Goal: Task Accomplishment & Management: Manage account settings

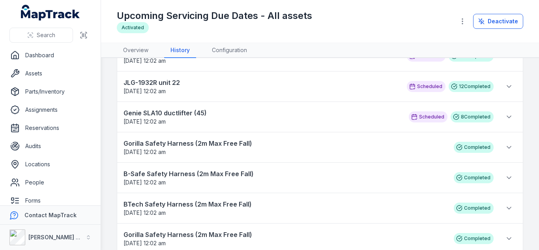
scroll to position [57, 0]
click at [505, 118] on icon at bounding box center [509, 117] width 8 height 8
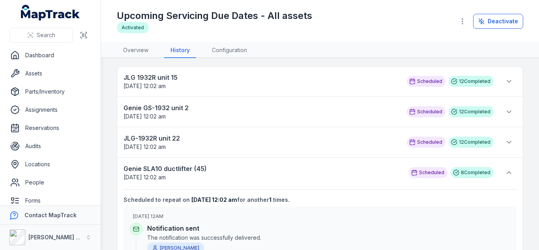
scroll to position [0, 0]
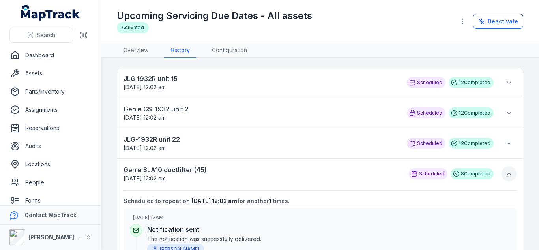
click at [507, 174] on icon at bounding box center [509, 174] width 4 height 2
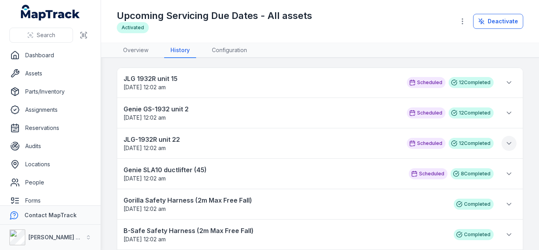
click at [505, 145] on icon at bounding box center [509, 143] width 8 height 8
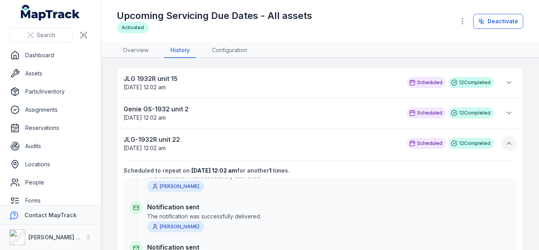
click at [507, 141] on button at bounding box center [509, 143] width 15 height 15
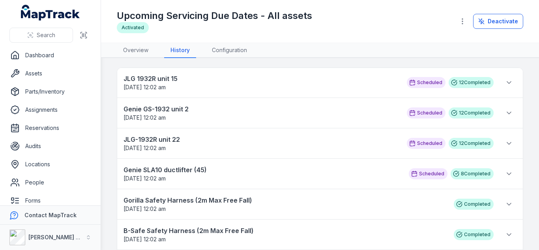
scroll to position [62, 0]
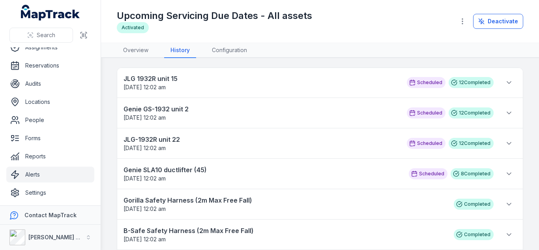
click at [41, 172] on link "Alerts" at bounding box center [50, 175] width 88 height 16
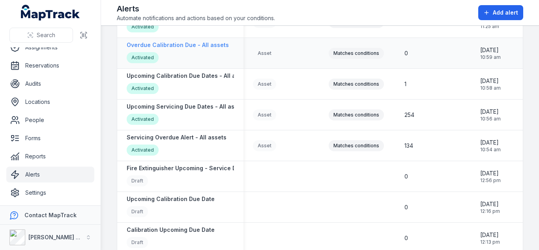
scroll to position [190, 0]
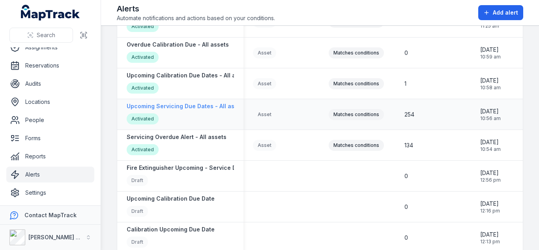
click at [209, 105] on strong "Upcoming Servicing Due Dates - All assets" at bounding box center [187, 106] width 120 height 8
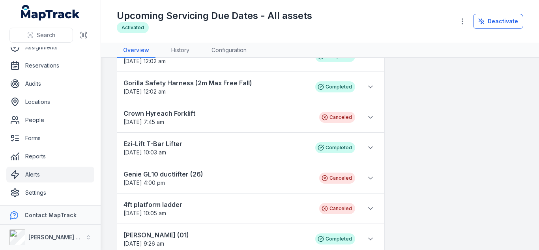
scroll to position [482, 0]
click at [367, 114] on icon at bounding box center [371, 117] width 8 height 8
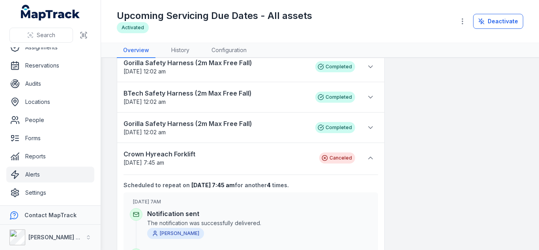
scroll to position [441, 0]
click at [363, 158] on button at bounding box center [370, 158] width 15 height 15
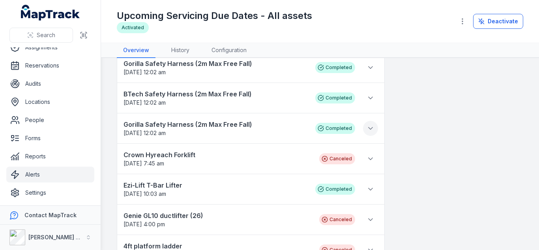
click at [367, 131] on icon at bounding box center [371, 128] width 8 height 8
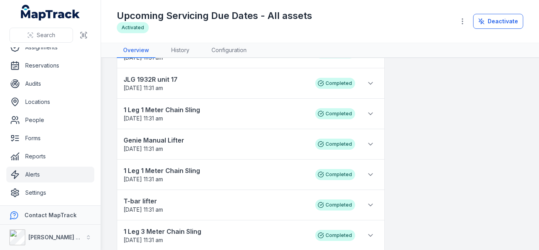
scroll to position [1485, 0]
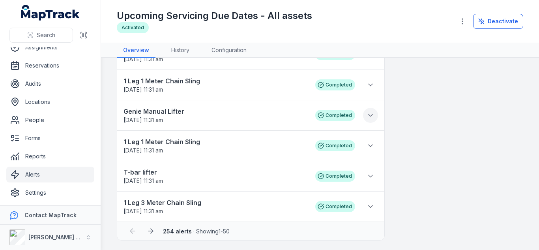
click at [367, 113] on icon at bounding box center [371, 115] width 8 height 8
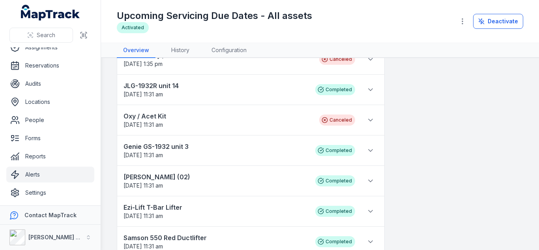
scroll to position [810, 0]
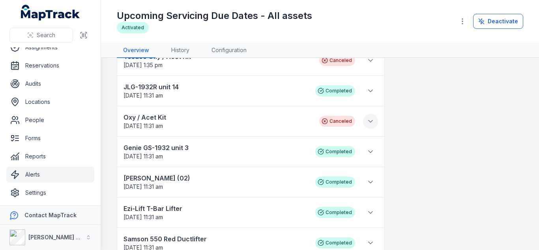
click at [363, 119] on button at bounding box center [370, 121] width 15 height 15
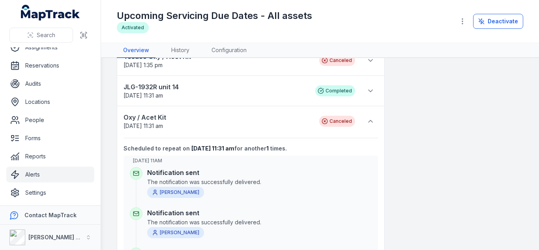
scroll to position [0, 0]
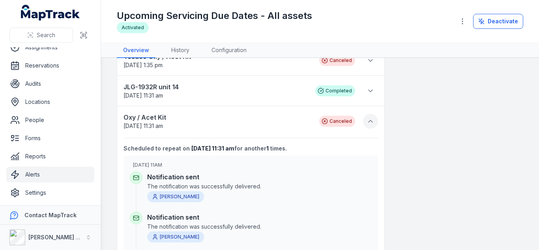
click at [367, 123] on icon at bounding box center [371, 121] width 8 height 8
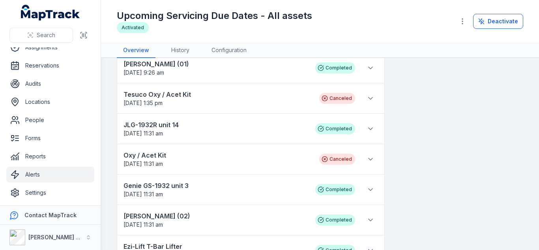
scroll to position [772, 0]
click at [369, 100] on icon at bounding box center [371, 99] width 8 height 8
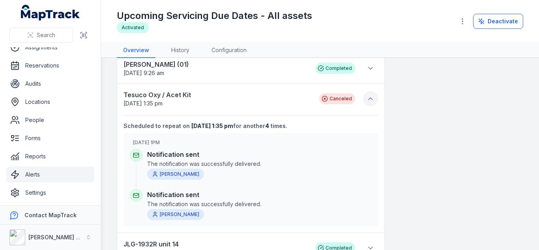
click at [369, 100] on icon at bounding box center [371, 99] width 8 height 8
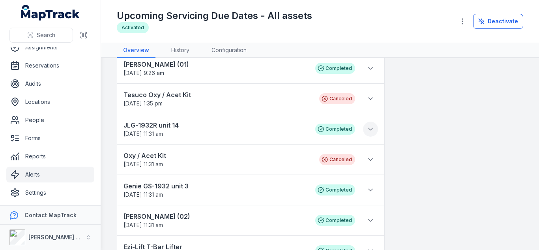
click at [369, 129] on icon at bounding box center [371, 129] width 8 height 8
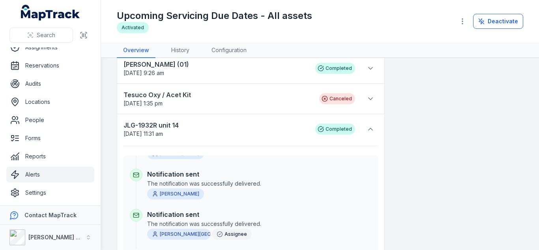
scroll to position [0, 0]
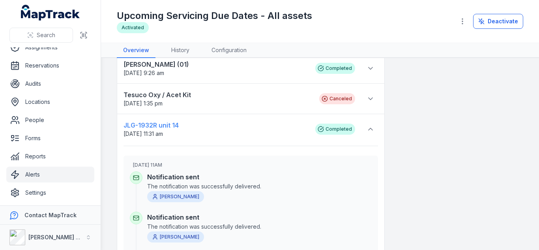
click at [173, 129] on strong "JLG-1932R unit 14" at bounding box center [216, 124] width 184 height 9
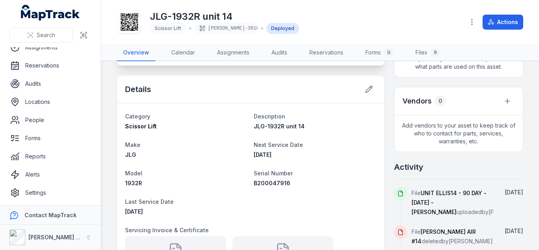
scroll to position [281, 0]
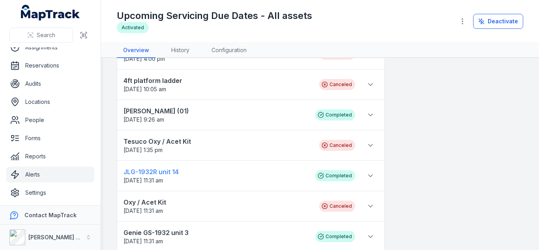
scroll to position [609, 0]
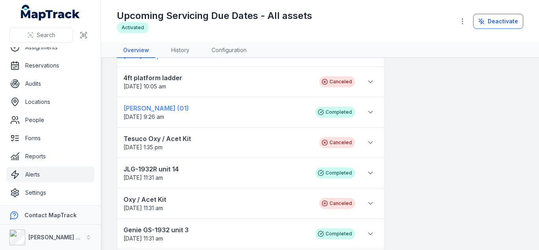
click at [148, 109] on strong "[PERSON_NAME] (01)" at bounding box center [216, 107] width 184 height 9
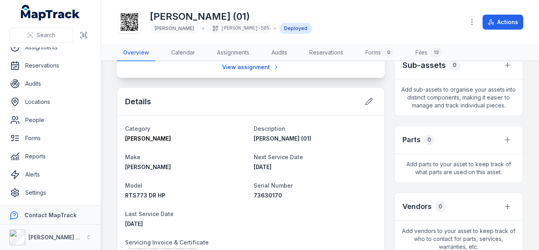
scroll to position [176, 0]
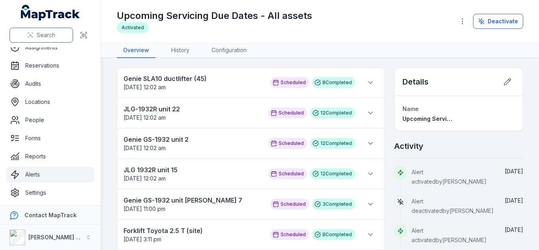
click at [42, 28] on button "Search" at bounding box center [41, 35] width 64 height 15
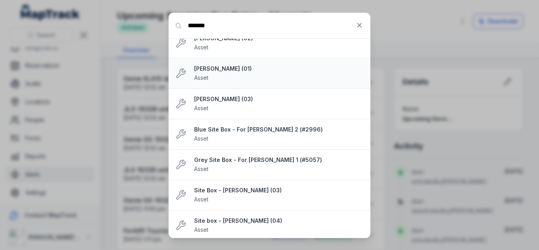
scroll to position [43, 0]
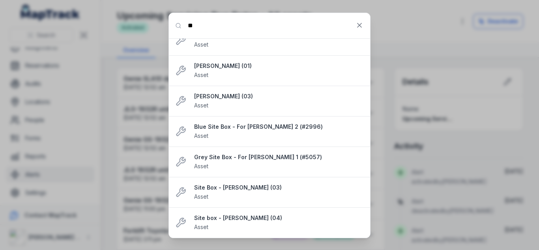
type input "*"
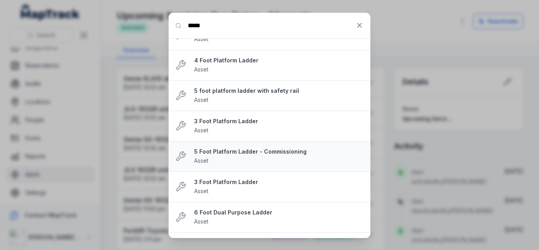
scroll to position [0, 0]
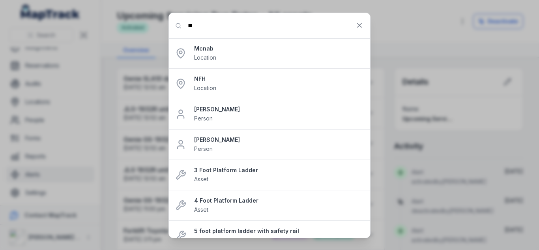
type input "*"
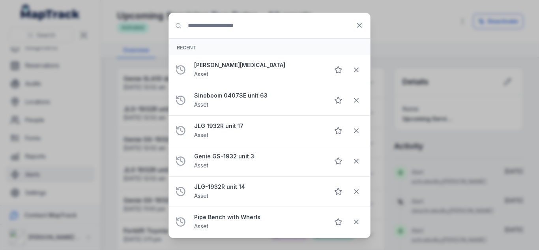
click at [220, 32] on input "Search for anything" at bounding box center [269, 25] width 201 height 25
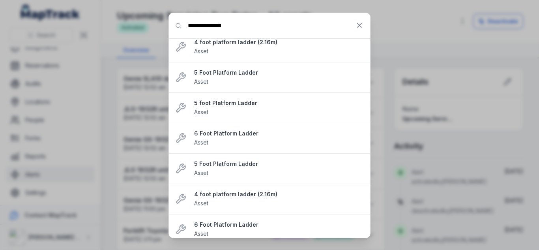
scroll to position [408, 0]
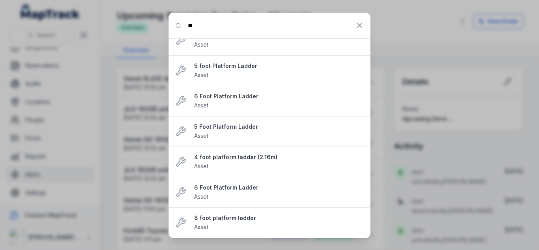
type input "*"
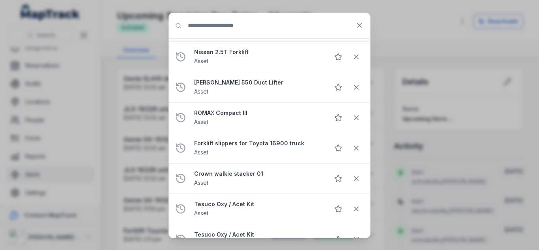
click at [239, 6] on div "Search for anything Recent MACHTECH [MEDICAL_DATA] Asset Sinoboom 0407SE unit 6…" at bounding box center [269, 125] width 539 height 250
click at [239, 21] on input "Search for anything" at bounding box center [269, 25] width 201 height 25
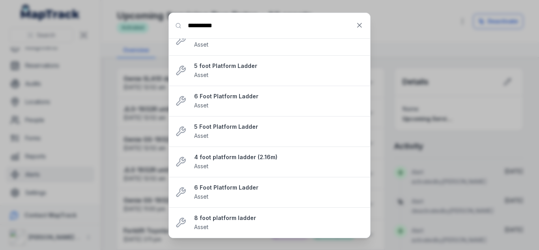
type input "**********"
click at [363, 26] on icon at bounding box center [360, 25] width 8 height 8
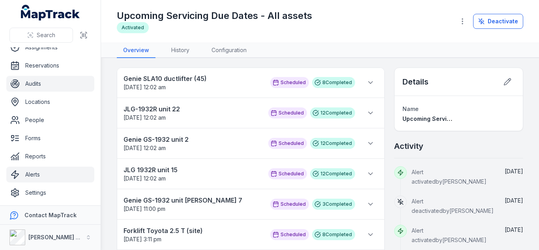
scroll to position [0, 0]
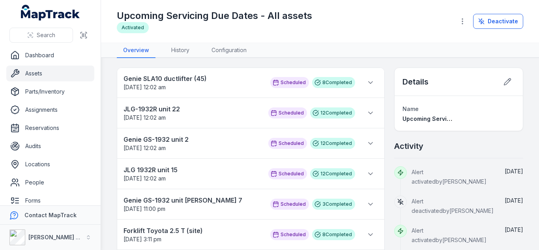
click at [45, 76] on link "Assets" at bounding box center [50, 74] width 88 height 16
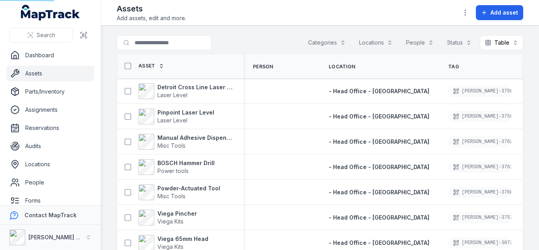
click at [41, 71] on link "Assets" at bounding box center [50, 74] width 88 height 16
click at [467, 17] on button "button" at bounding box center [465, 12] width 15 height 15
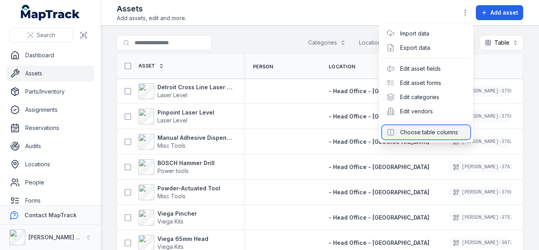
click at [427, 128] on div "Choose table columns" at bounding box center [426, 132] width 88 height 14
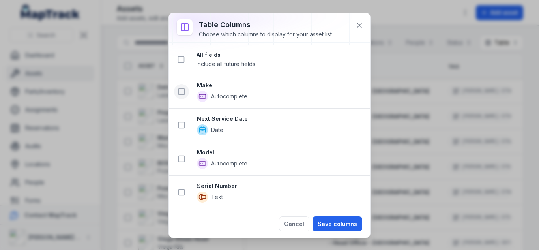
click at [180, 95] on rect at bounding box center [182, 92] width 6 height 6
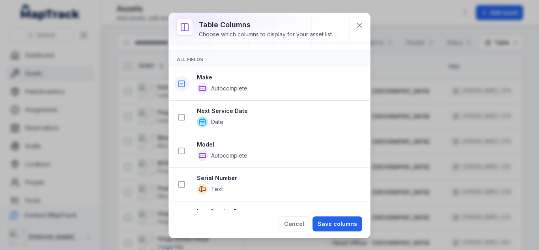
scroll to position [105, 0]
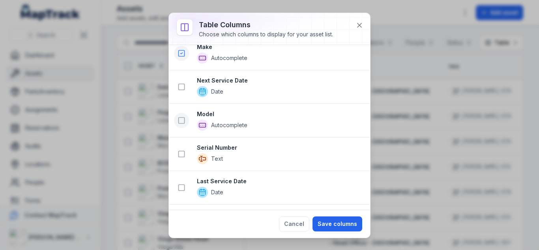
click at [187, 119] on button at bounding box center [181, 120] width 15 height 15
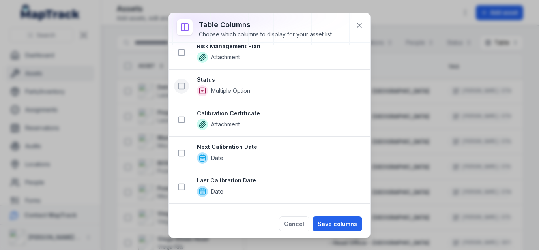
click at [181, 87] on icon at bounding box center [182, 86] width 8 height 8
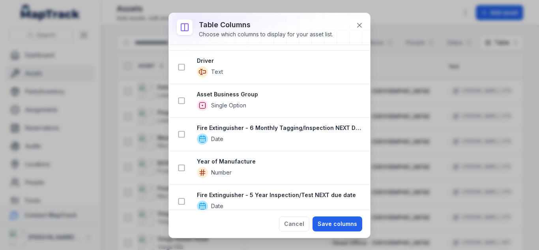
scroll to position [783, 0]
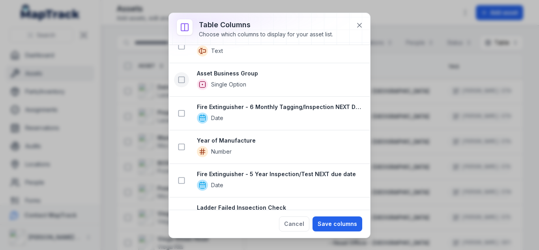
click at [181, 78] on icon at bounding box center [182, 80] width 8 height 8
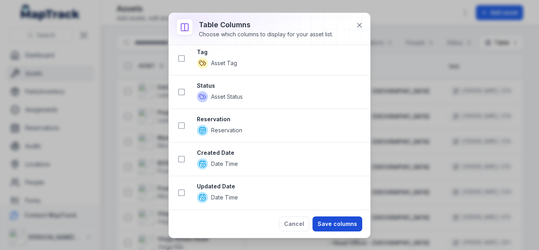
click at [337, 218] on button "Save columns" at bounding box center [338, 223] width 50 height 15
